Goal: Information Seeking & Learning: Learn about a topic

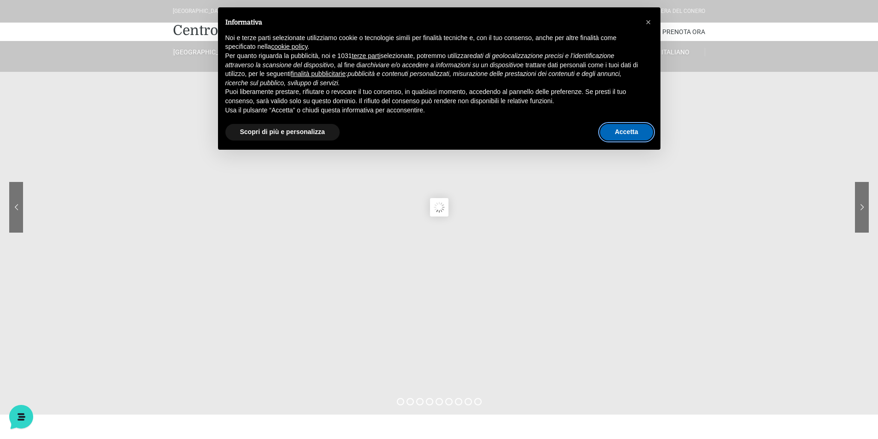
click at [626, 130] on button "Accetta" at bounding box center [626, 132] width 53 height 17
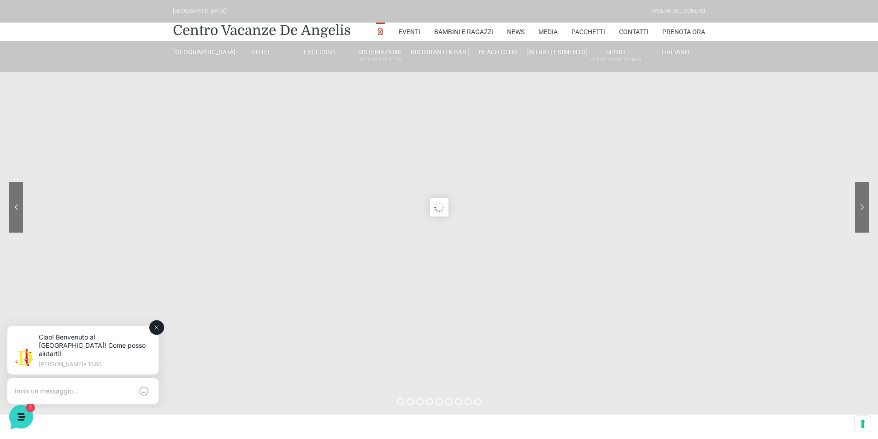
click at [83, 387] on textarea at bounding box center [74, 391] width 118 height 8
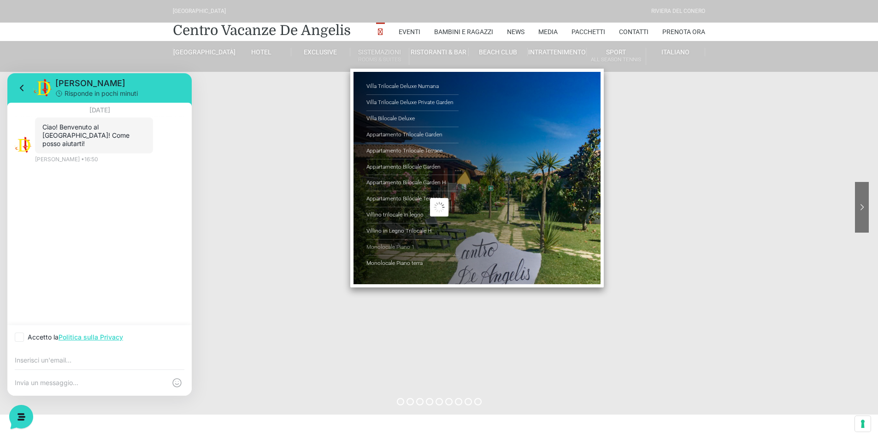
click at [380, 245] on link "Monolocale Piano 1" at bounding box center [413, 248] width 92 height 16
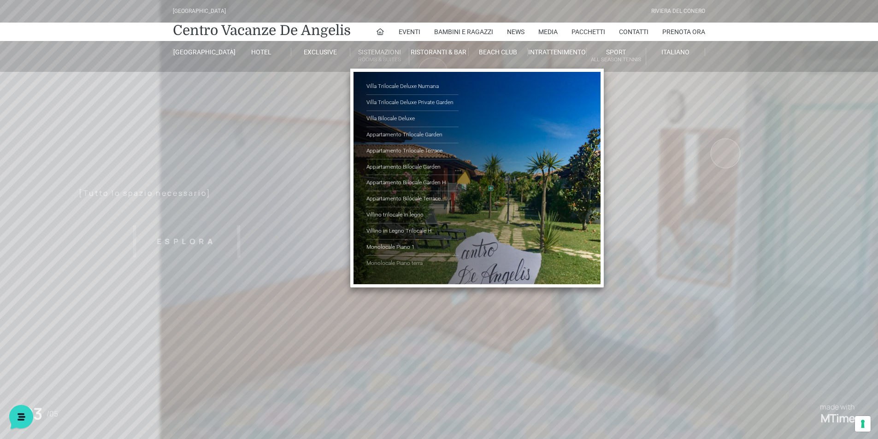
click at [395, 263] on link "Monolocale Piano terra" at bounding box center [413, 264] width 92 height 16
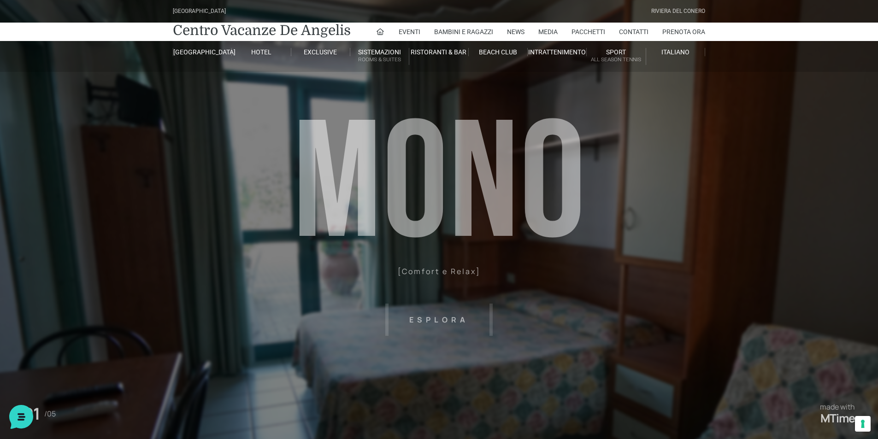
click at [451, 317] on header "[GEOGRAPHIC_DATA] [GEOGRAPHIC_DATA] Centro Vacanze [GEOGRAPHIC_DATA] Eventi Mis…" at bounding box center [439, 207] width 878 height 415
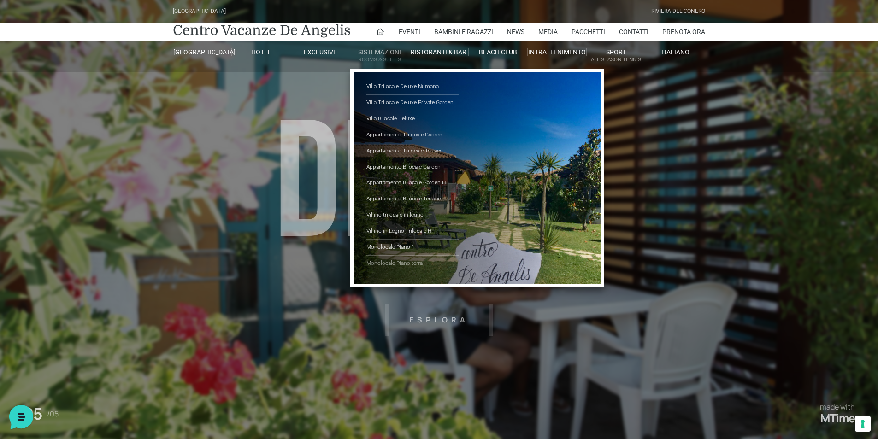
click at [395, 259] on link "Monolocale Piano terra" at bounding box center [413, 264] width 92 height 16
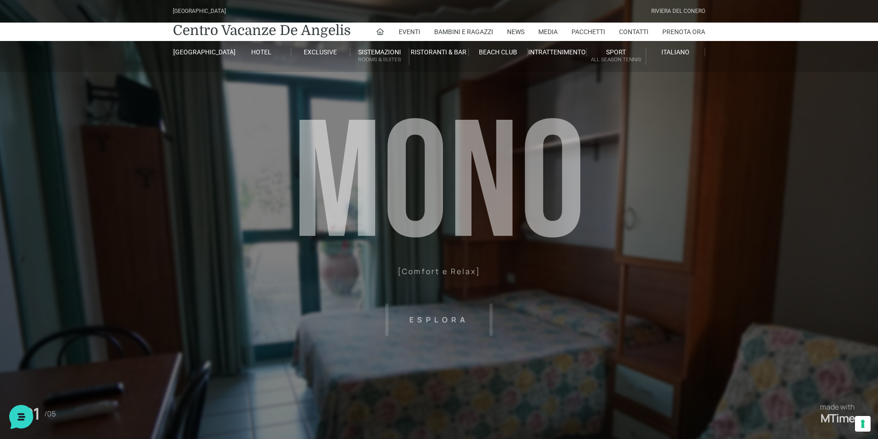
click at [421, 317] on header "Villaggio Hotel Resort Riviera Del Conero Centro Vacanze De Angelis Eventi Miss…" at bounding box center [439, 207] width 878 height 415
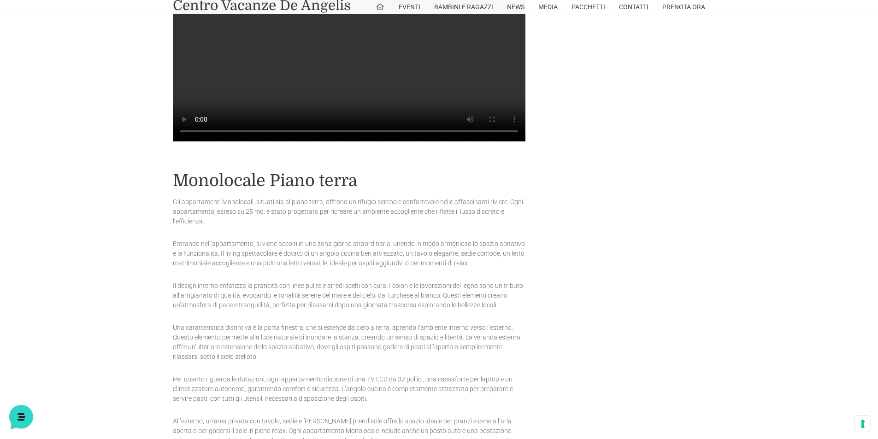
scroll to position [738, 0]
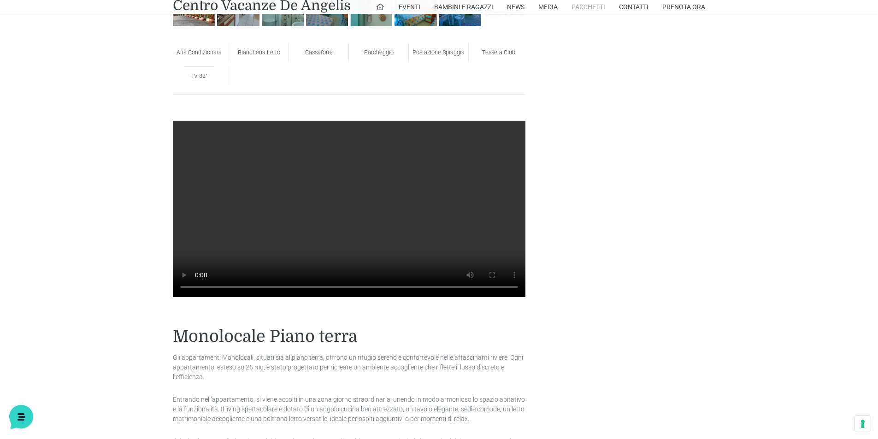
click at [583, 6] on link "Pacchetti" at bounding box center [589, 7] width 34 height 14
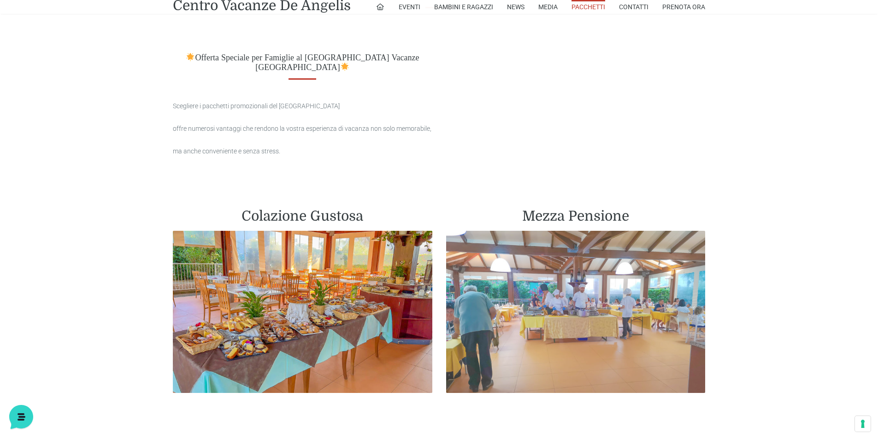
scroll to position [369, 0]
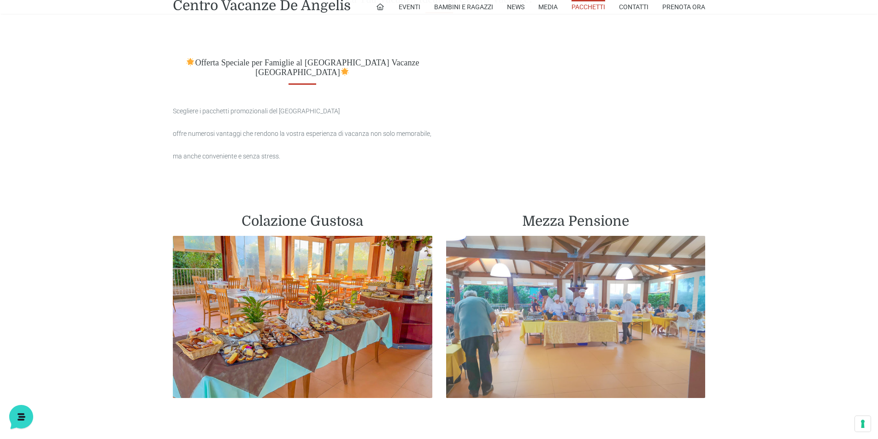
click at [542, 260] on img at bounding box center [576, 317] width 260 height 162
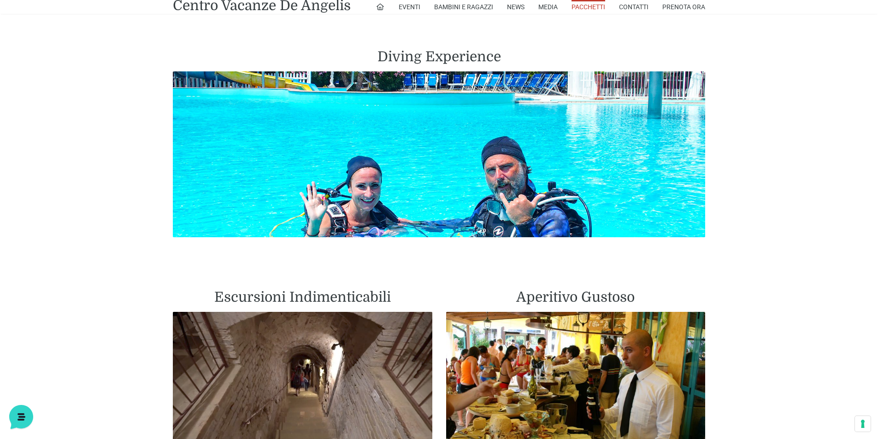
scroll to position [1430, 0]
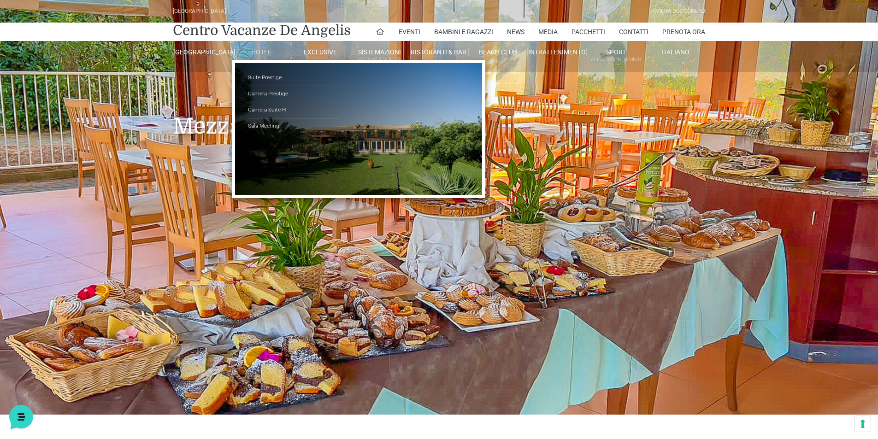
click at [258, 49] on link "Hotel" at bounding box center [261, 52] width 59 height 8
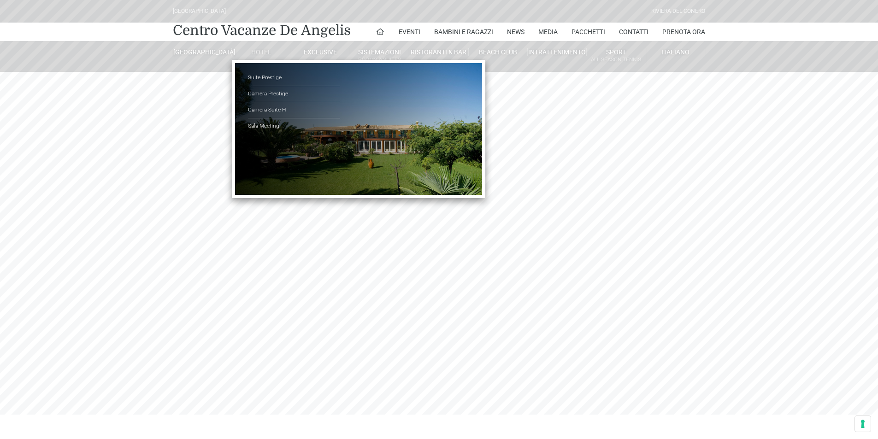
click at [257, 50] on link "Hotel" at bounding box center [261, 52] width 59 height 8
click at [262, 93] on link "Camera Prestige" at bounding box center [294, 94] width 92 height 16
